Goal: Task Accomplishment & Management: Use online tool/utility

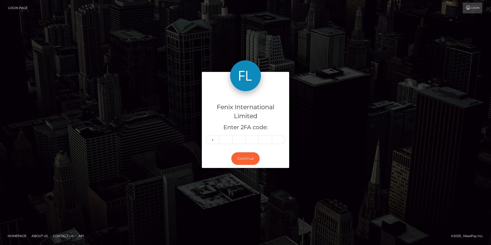
type input "1"
type input "9"
type input "1"
type input "5"
type input "8"
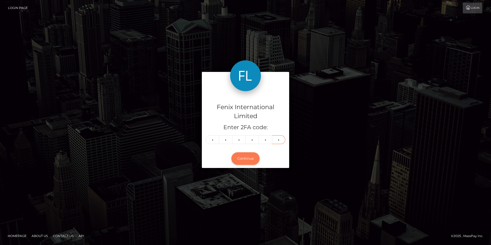
type input "2"
click at [250, 159] on button "Continue" at bounding box center [245, 158] width 28 height 13
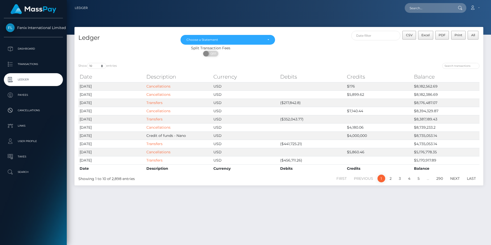
click at [307, 45] on div "Split Transaction Fees" at bounding box center [210, 47] width 272 height 5
click at [319, 49] on div "Split Transaction Fees" at bounding box center [210, 47] width 272 height 5
